Goal: Task Accomplishment & Management: Complete application form

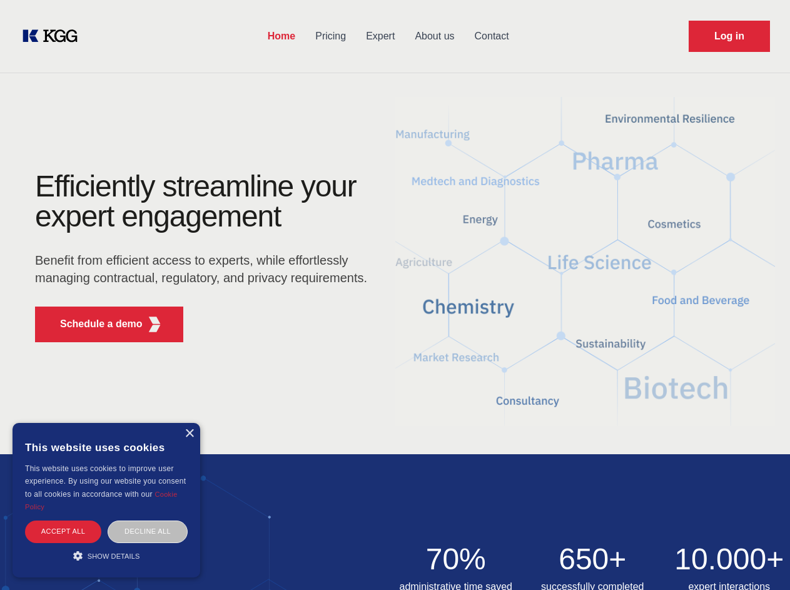
click at [395, 295] on div "Efficiently streamline your expert engagement Benefit from efficient access to …" at bounding box center [205, 261] width 380 height 181
click at [94, 324] on p "Schedule a demo" at bounding box center [101, 323] width 83 height 15
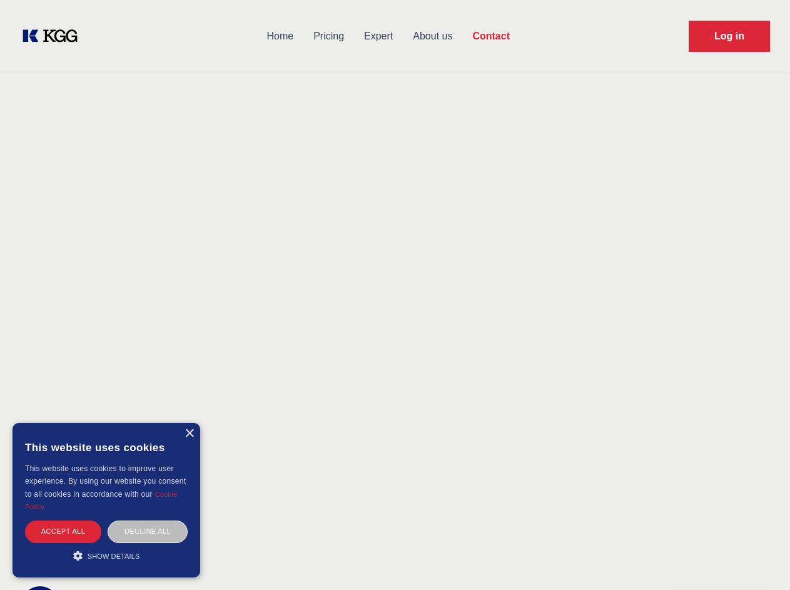
click at [189, 433] on div "× This website uses cookies This website uses cookies to improve user experienc…" at bounding box center [107, 500] width 188 height 154
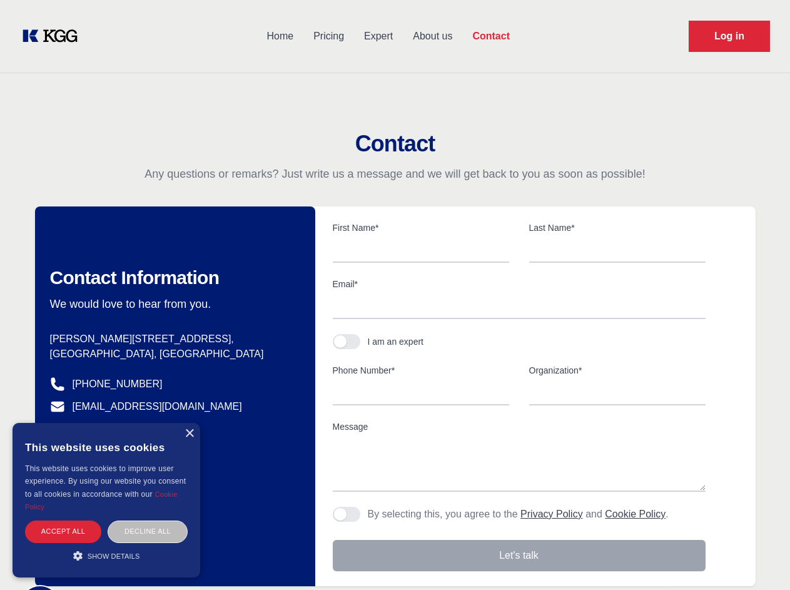
click at [63, 531] on div "Accept all" at bounding box center [63, 531] width 76 height 22
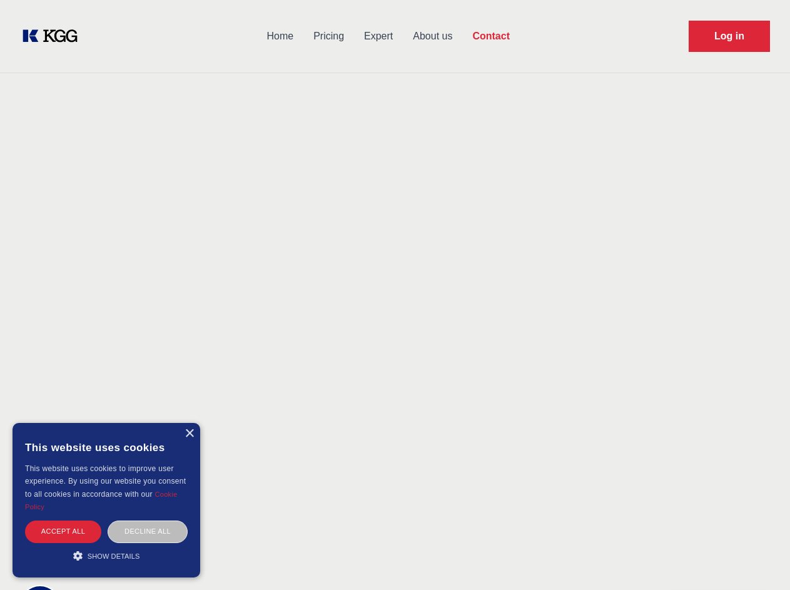
click at [148, 531] on div "Decline all" at bounding box center [148, 531] width 80 height 22
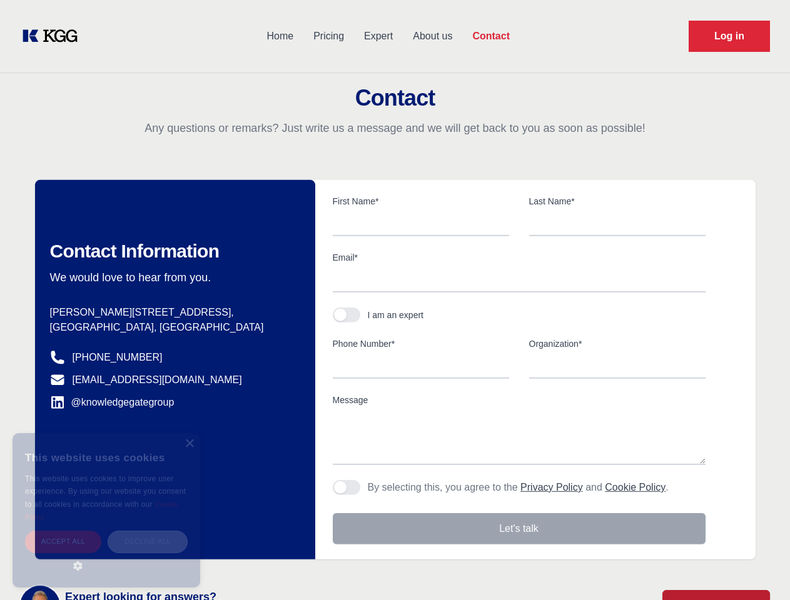
click at [106, 555] on main "Contact Any questions or remarks? Just write us a message and we will get back …" at bounding box center [395, 325] width 790 height 651
